Goal: Task Accomplishment & Management: Manage account settings

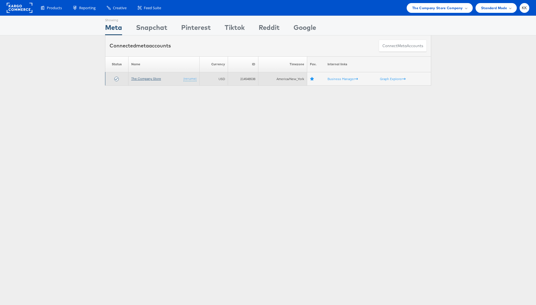
click at [143, 79] on link "The Company Store" at bounding box center [146, 78] width 30 height 4
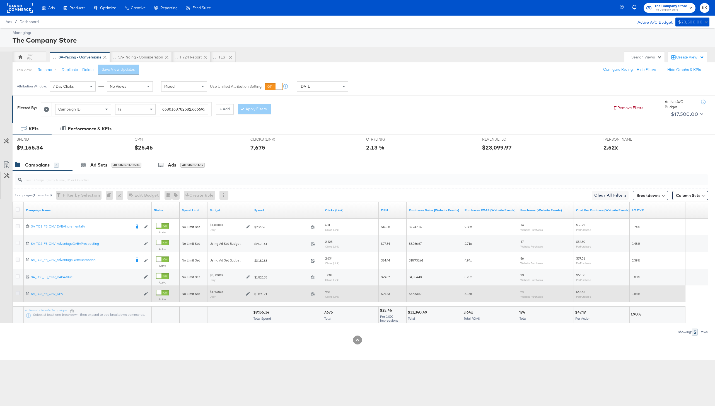
click at [17, 294] on icon at bounding box center [18, 293] width 4 height 4
click at [0, 0] on input "checkbox" at bounding box center [0, 0] width 0 height 0
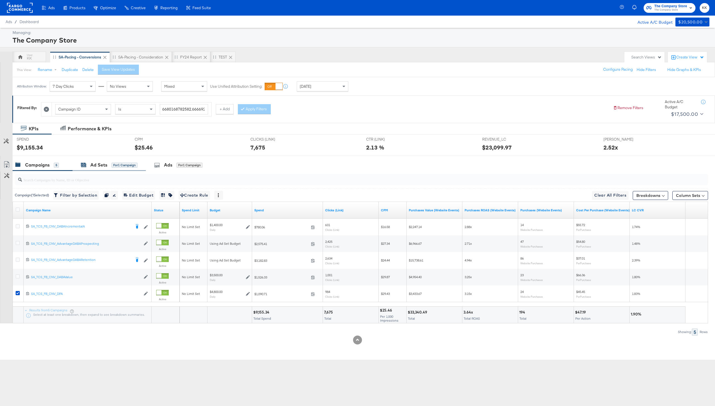
click at [110, 166] on div "Ad Sets for 1 Campaign" at bounding box center [109, 165] width 57 height 6
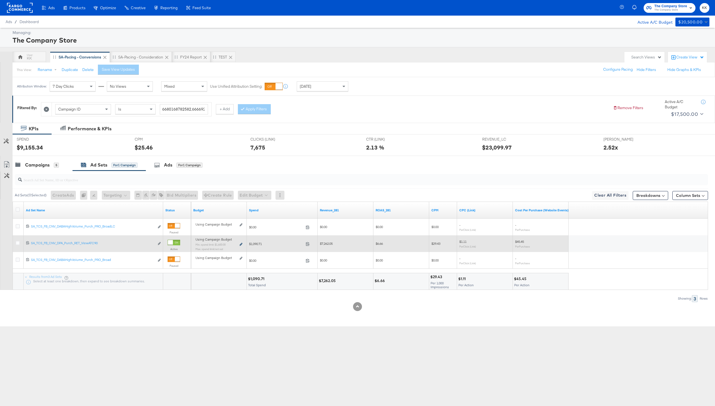
click at [240, 246] on icon at bounding box center [240, 244] width 3 height 3
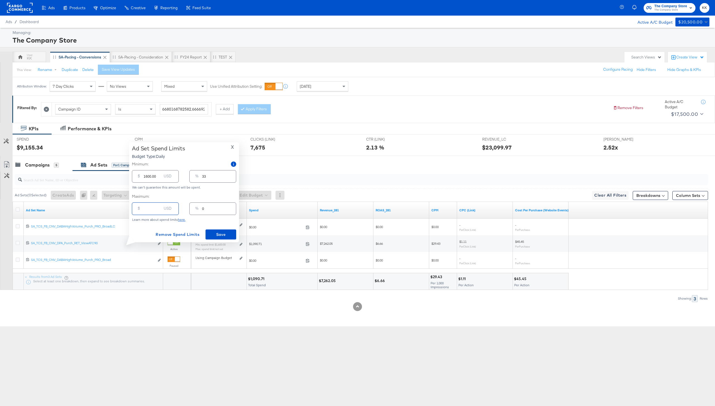
click at [148, 210] on input "number" at bounding box center [153, 207] width 18 height 12
type input "30"
type input "1"
type input "300"
type input "6"
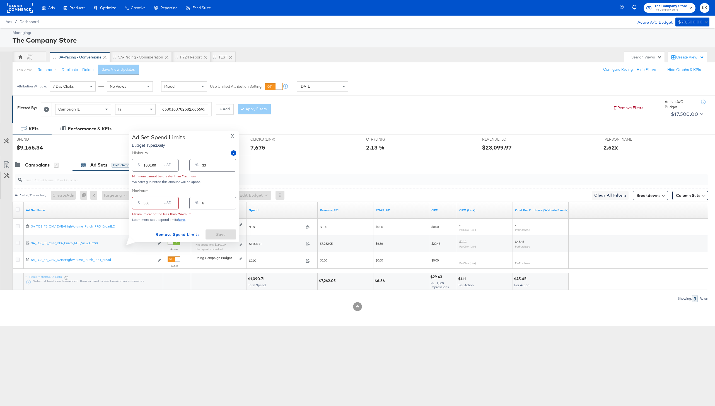
type input "3000"
type input "63"
type input "3000.00"
click at [215, 231] on button "Save" at bounding box center [220, 235] width 31 height 10
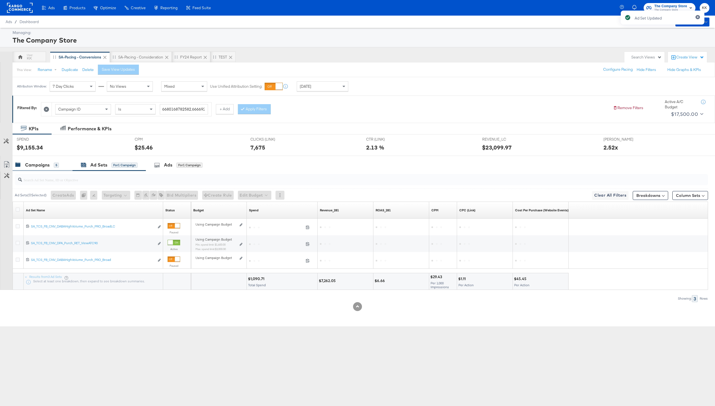
click at [28, 168] on div "Campaigns" at bounding box center [37, 165] width 25 height 6
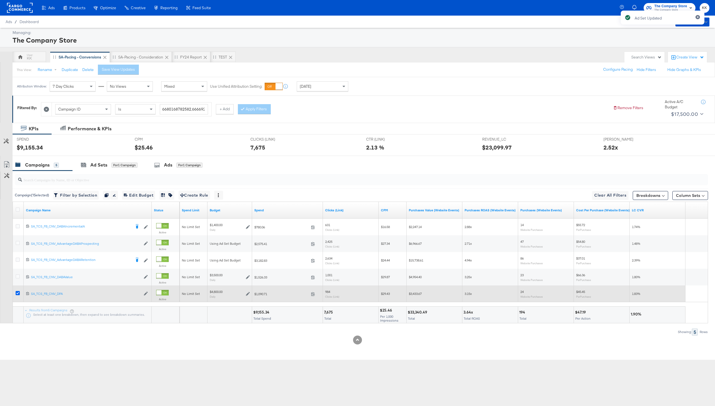
click at [18, 292] on icon at bounding box center [18, 293] width 4 height 4
click at [0, 0] on input "checkbox" at bounding box center [0, 0] width 0 height 0
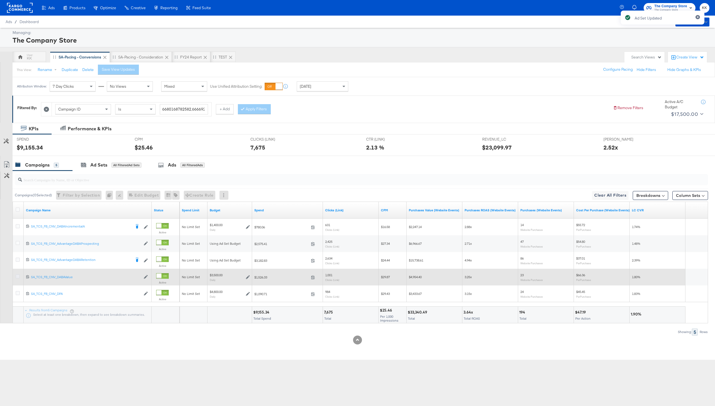
click at [18, 278] on icon at bounding box center [18, 277] width 4 height 4
click at [0, 0] on input "checkbox" at bounding box center [0, 0] width 0 height 0
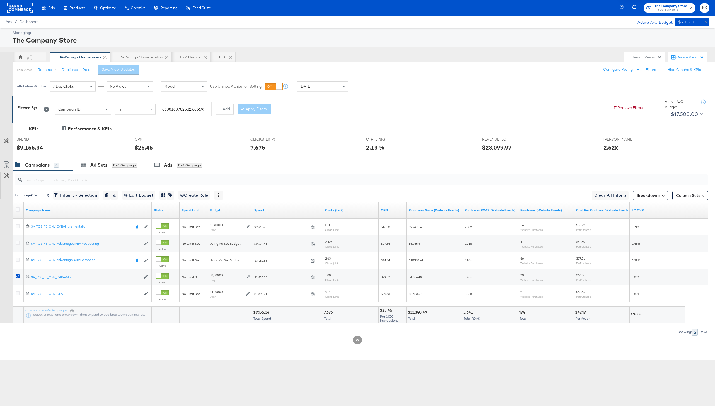
click at [96, 173] on input "search" at bounding box center [332, 177] width 621 height 11
click at [98, 168] on div "Ad Sets" at bounding box center [98, 165] width 17 height 6
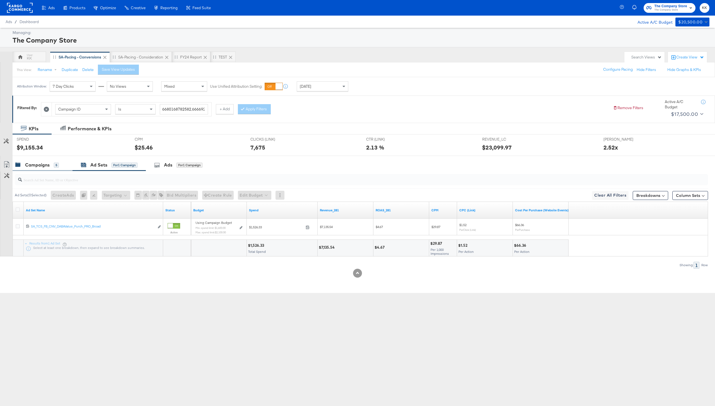
click at [43, 168] on div "Campaigns" at bounding box center [37, 165] width 25 height 6
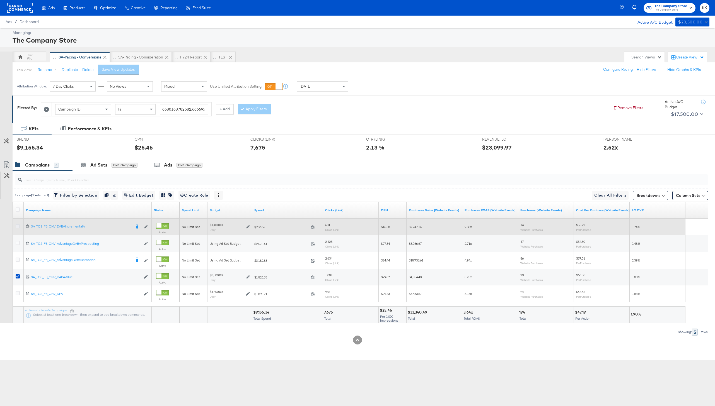
click at [16, 227] on icon at bounding box center [18, 226] width 4 height 4
click at [0, 0] on input "checkbox" at bounding box center [0, 0] width 0 height 0
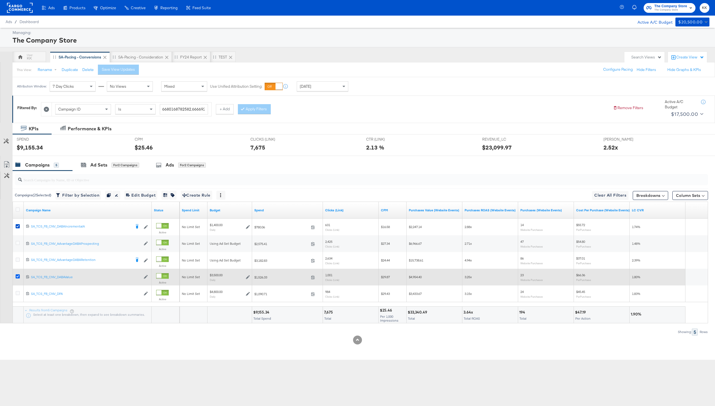
click at [18, 276] on icon at bounding box center [18, 277] width 4 height 4
click at [0, 0] on input "checkbox" at bounding box center [0, 0] width 0 height 0
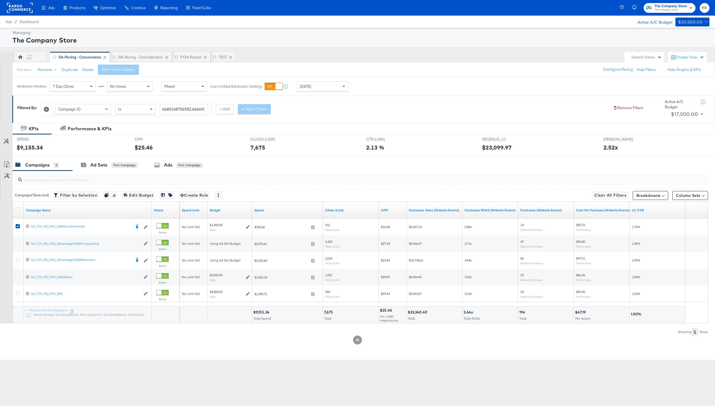
click at [88, 150] on div "$9,155.34" at bounding box center [72, 148] width 110 height 8
click at [92, 161] on div "Ad Sets for 1 Campaign" at bounding box center [108, 165] width 73 height 12
